Goal: Information Seeking & Learning: Learn about a topic

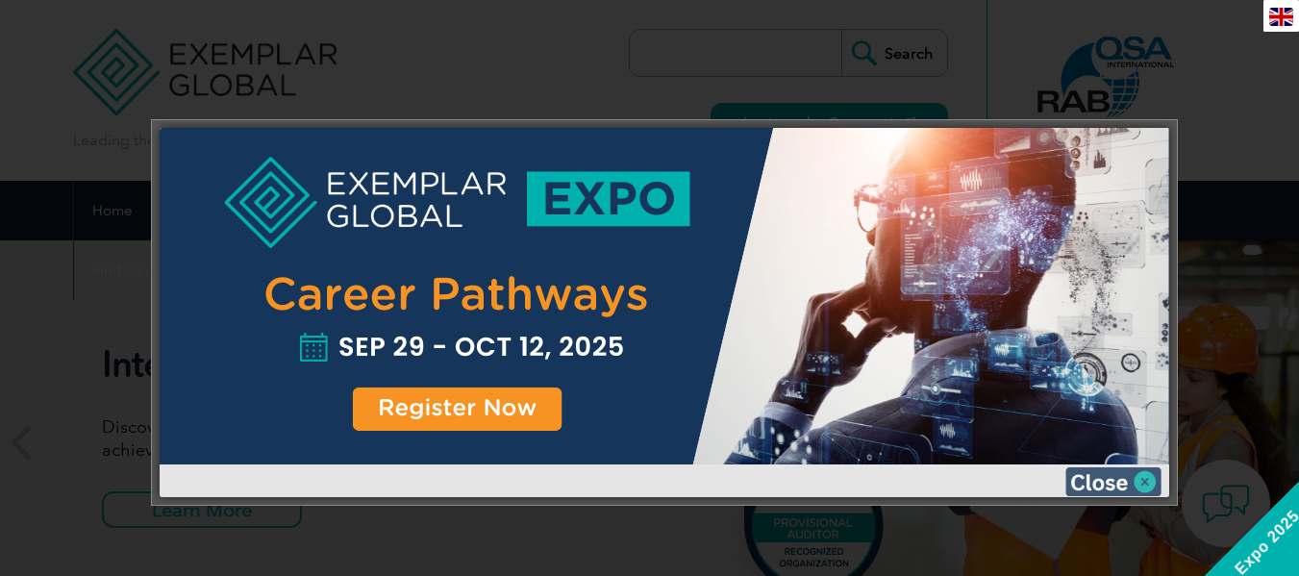
click at [1138, 484] on img at bounding box center [1113, 481] width 96 height 29
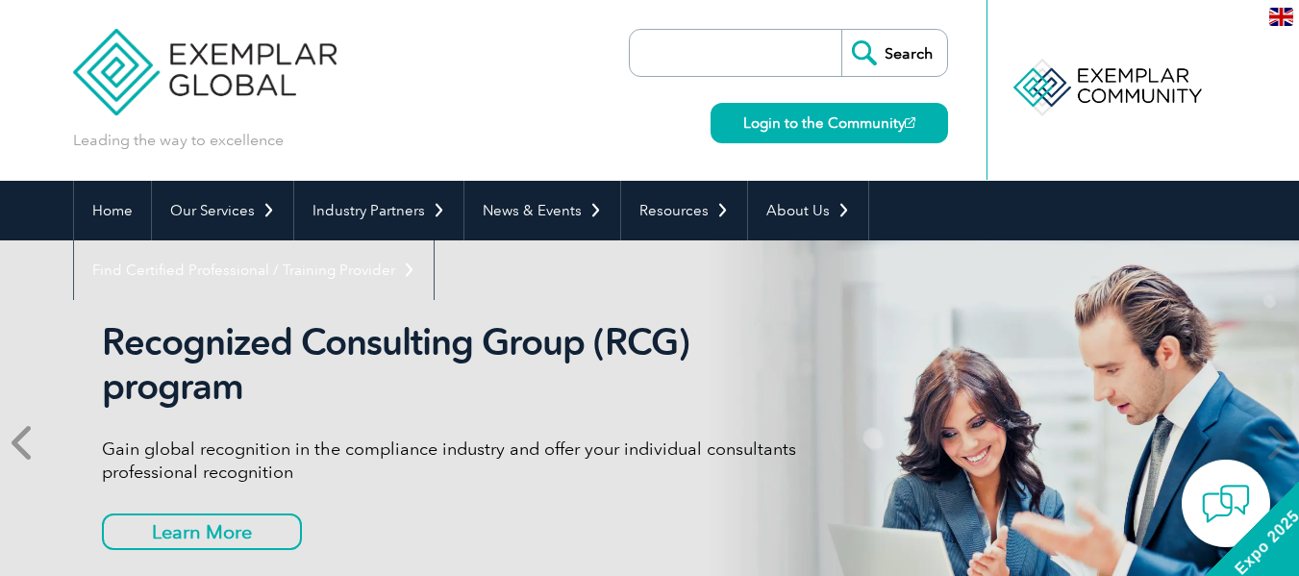
click at [25, 442] on icon at bounding box center [24, 442] width 24 height 0
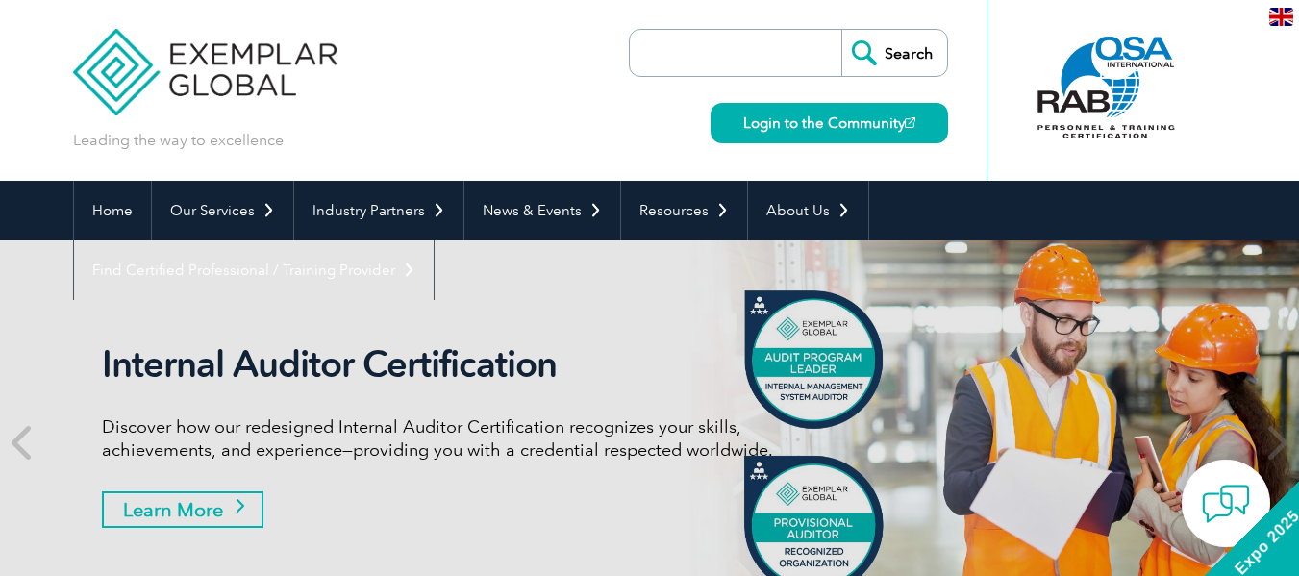
click at [192, 505] on link "Learn More" at bounding box center [183, 509] width 162 height 37
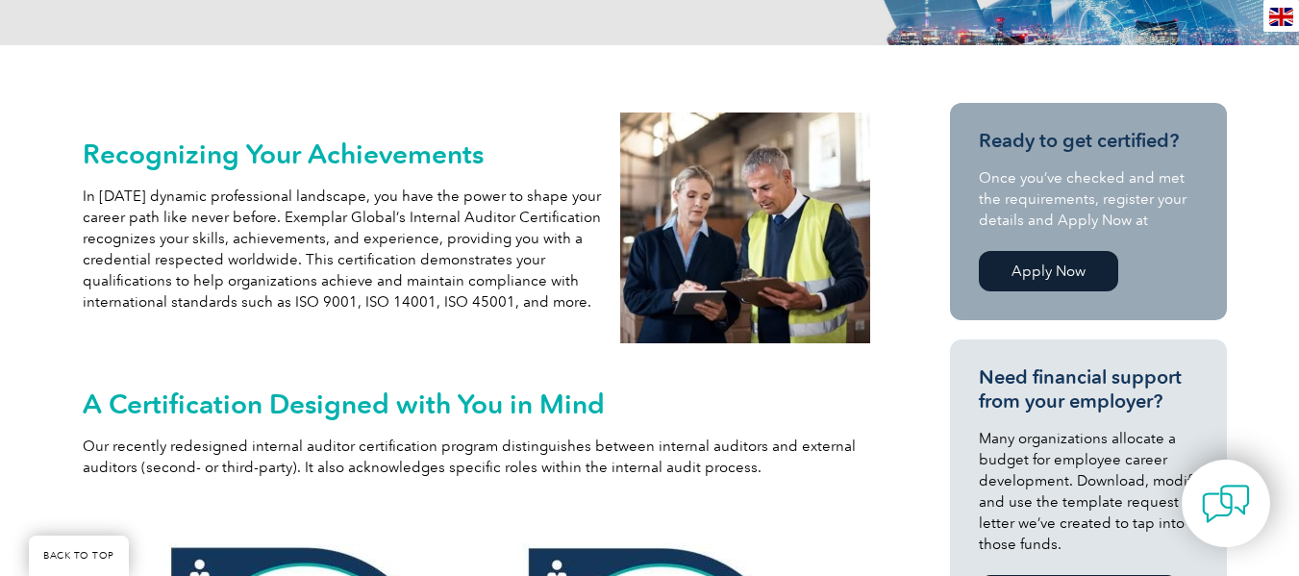
scroll to position [392, 0]
